Goal: Task Accomplishment & Management: Use online tool/utility

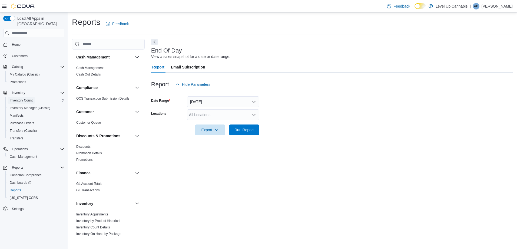
click at [26, 98] on span "Inventory Count" at bounding box center [21, 100] width 23 height 4
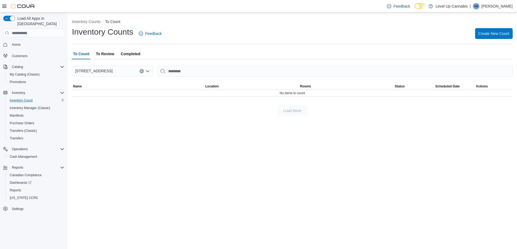
click at [108, 52] on span "To Review" at bounding box center [105, 53] width 18 height 11
click at [130, 52] on span "Completed" at bounding box center [130, 53] width 19 height 11
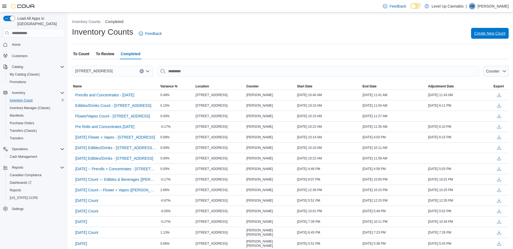
click at [505, 36] on span "Create New Count" at bounding box center [489, 33] width 31 height 11
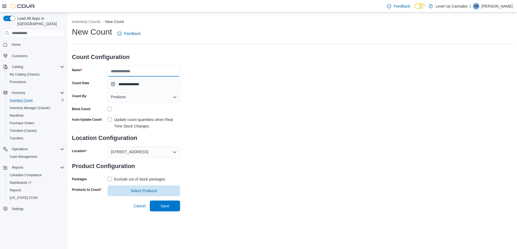
click at [149, 71] on input "Name" at bounding box center [144, 71] width 72 height 11
type input "**********"
click at [128, 97] on input "Count By" at bounding box center [128, 97] width 1 height 6
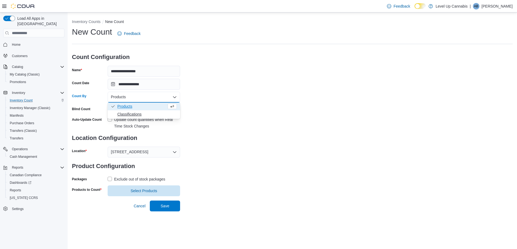
click at [126, 115] on span "Classifications" at bounding box center [146, 113] width 59 height 5
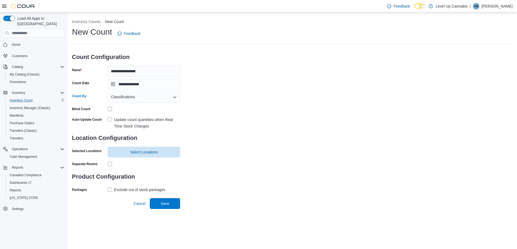
click at [108, 119] on label "Update count quantities when Real Time Stock Changes" at bounding box center [144, 122] width 72 height 13
click at [117, 155] on span "Select Locations" at bounding box center [144, 151] width 66 height 11
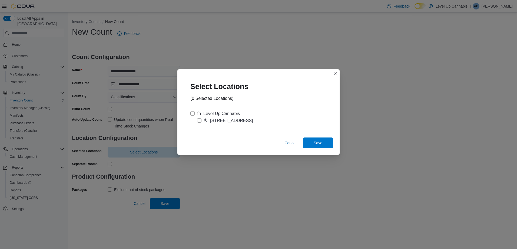
click at [219, 114] on div "Level Up Cannabis" at bounding box center [221, 113] width 37 height 6
click at [324, 145] on span "Save" at bounding box center [318, 142] width 24 height 11
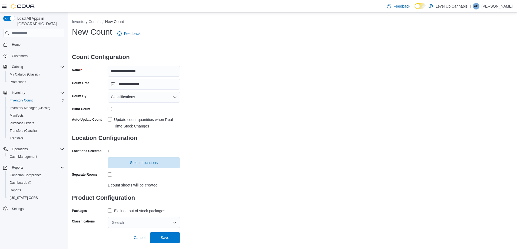
click at [138, 213] on div "Exclude out of stock packages" at bounding box center [139, 210] width 51 height 6
click at [139, 218] on div "Search" at bounding box center [144, 222] width 72 height 11
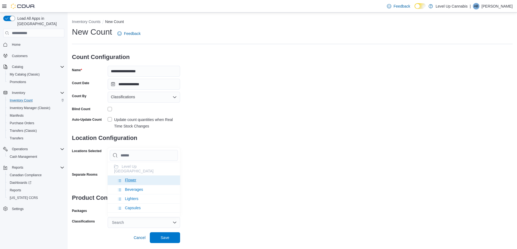
click at [140, 175] on li "Flower" at bounding box center [144, 179] width 72 height 9
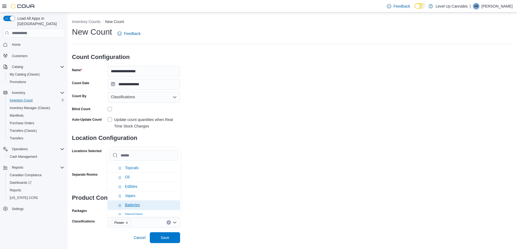
scroll to position [81, 0]
click at [147, 179] on li "Vapes" at bounding box center [144, 182] width 72 height 9
click at [214, 187] on div "**********" at bounding box center [292, 127] width 441 height 201
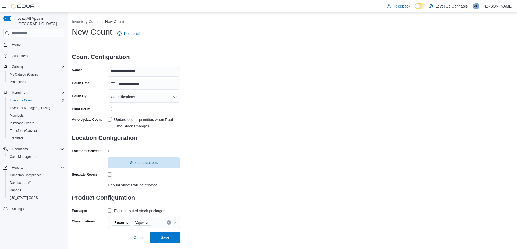
click at [178, 237] on button "Save" at bounding box center [165, 237] width 30 height 11
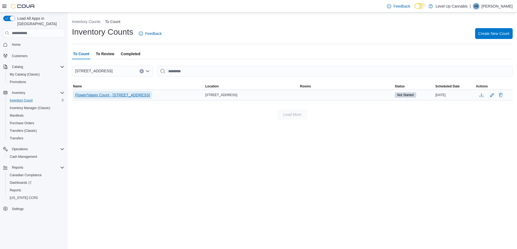
click at [100, 95] on span "Flower/Vapes Count - [STREET_ADDRESS]" at bounding box center [112, 94] width 75 height 5
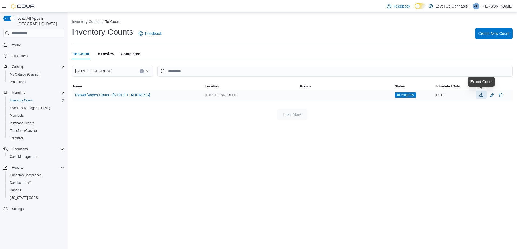
click at [484, 94] on button "button" at bounding box center [481, 95] width 11 height 8
